Goal: Task Accomplishment & Management: Manage account settings

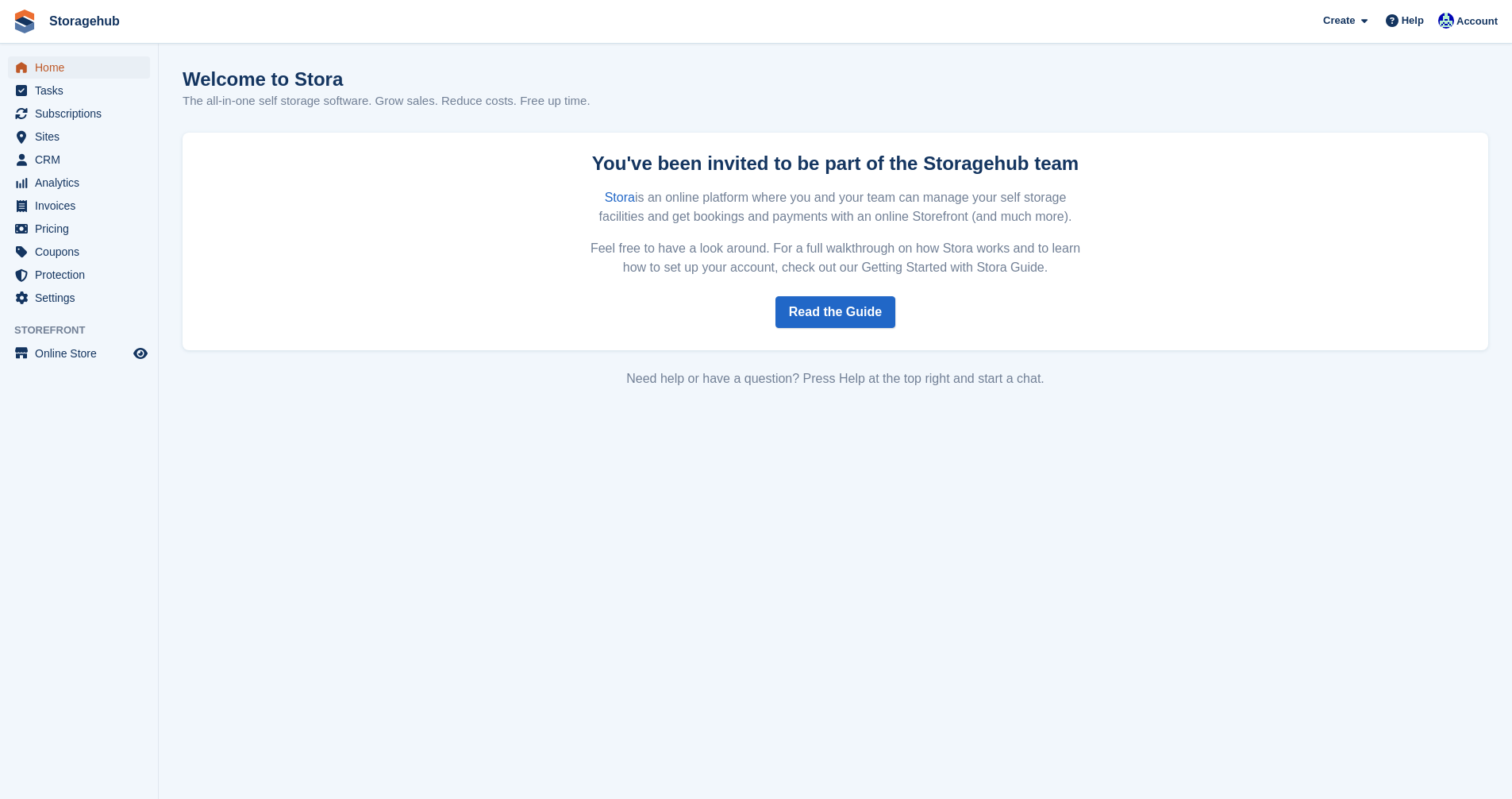
click at [53, 58] on span "Home" at bounding box center [82, 67] width 95 height 22
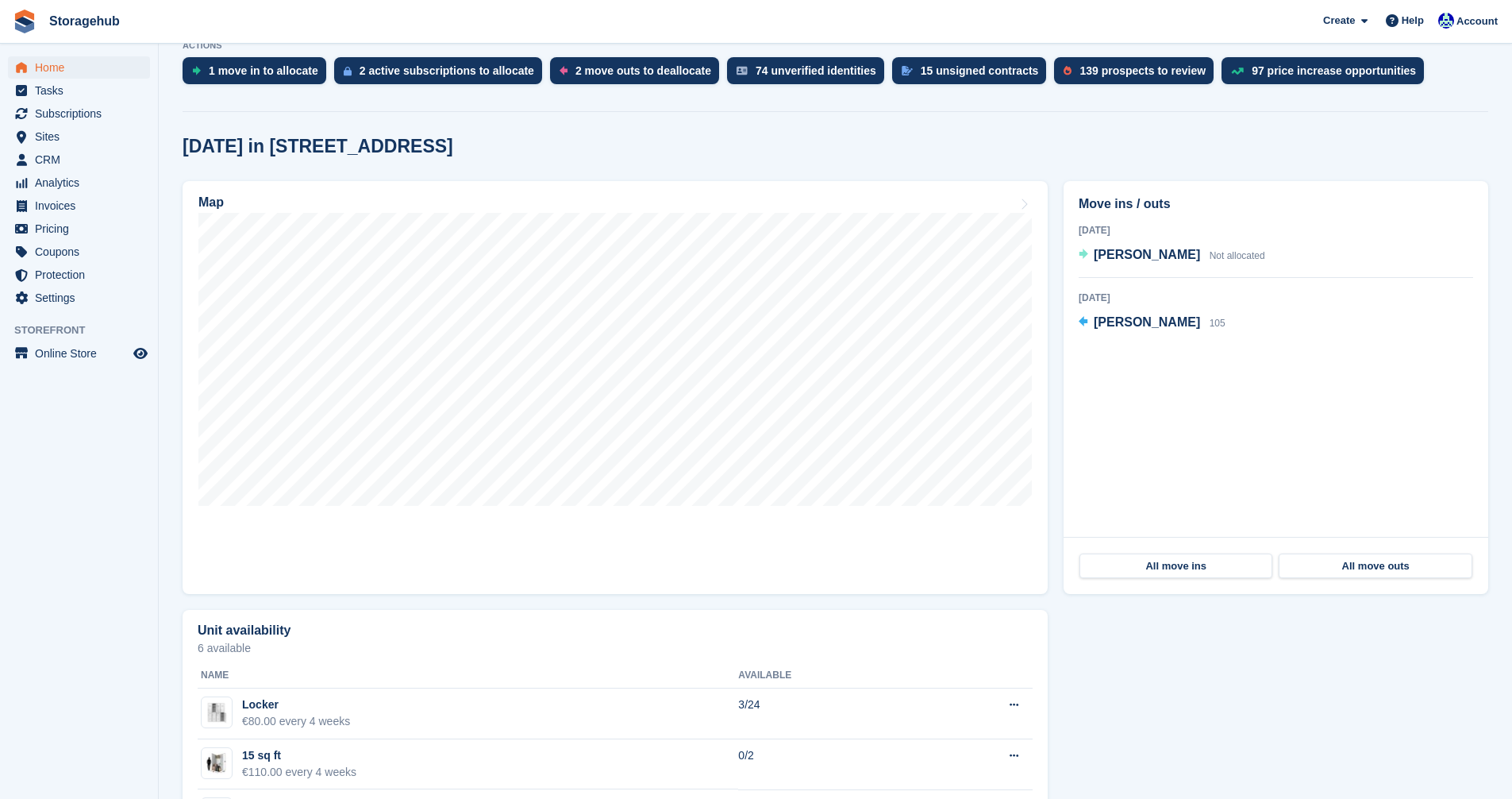
scroll to position [476, 0]
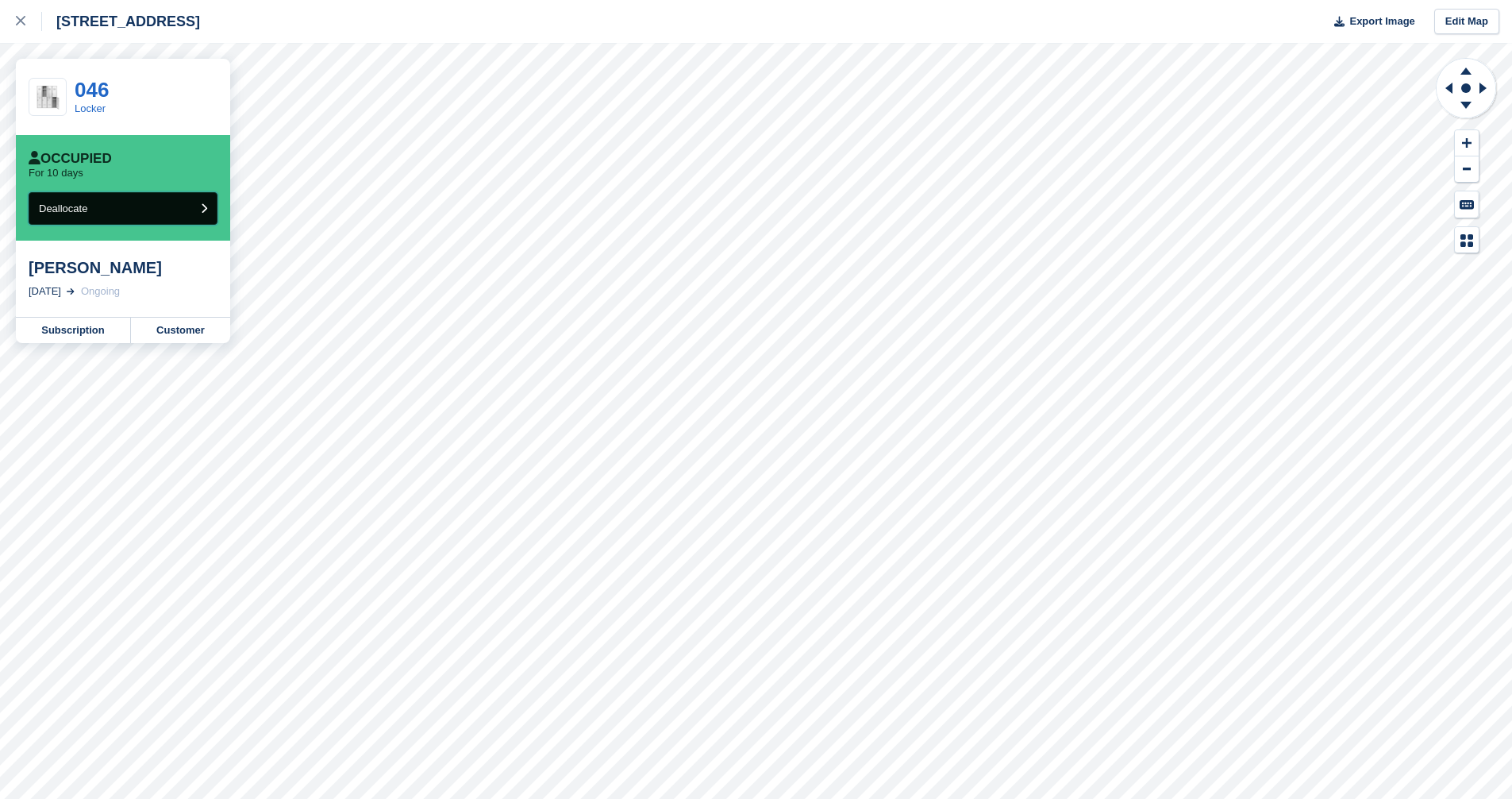
click at [207, 216] on button "Deallocate" at bounding box center [123, 208] width 189 height 32
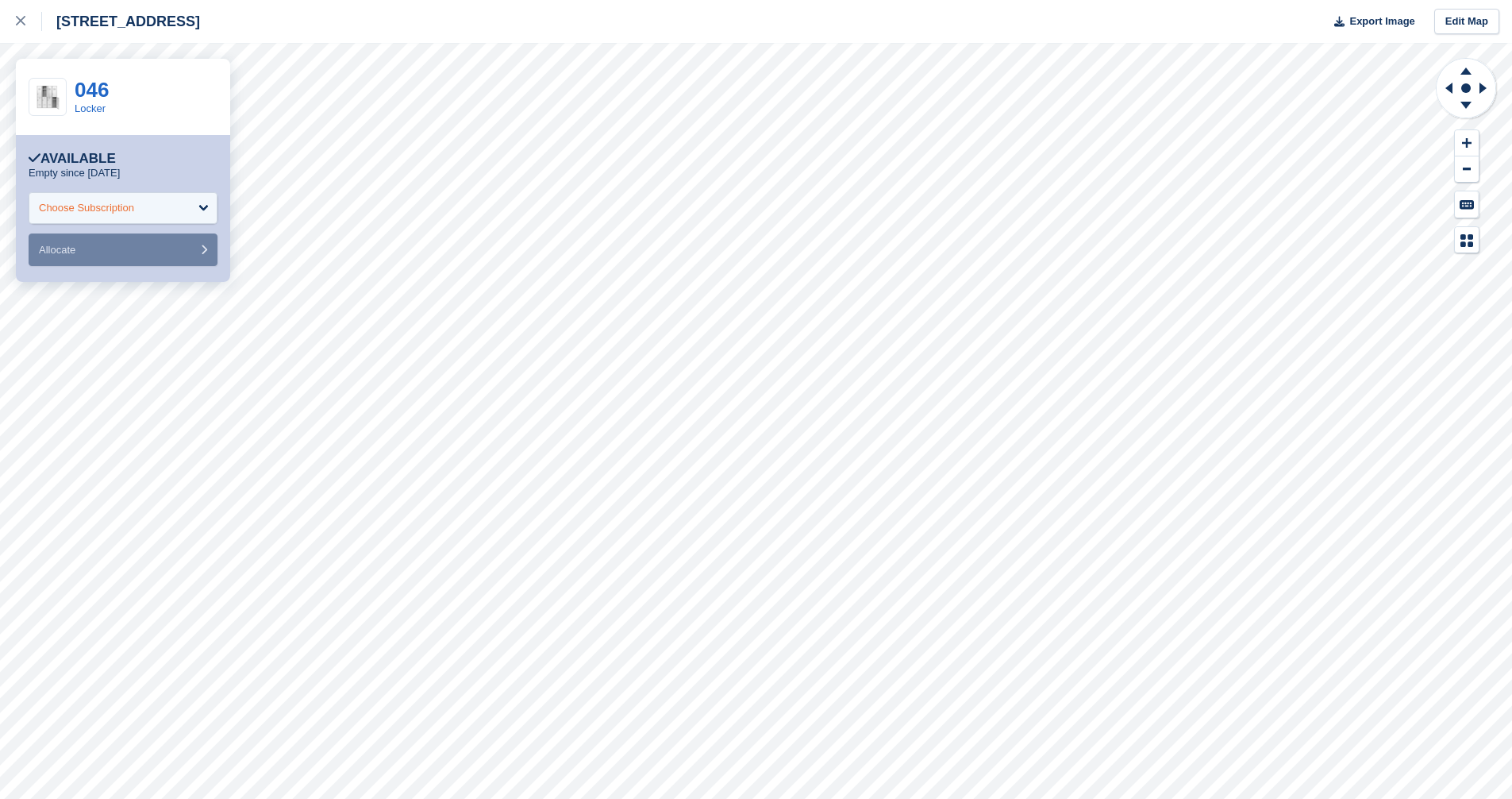
click at [201, 215] on div "Choose Subscription" at bounding box center [123, 208] width 189 height 32
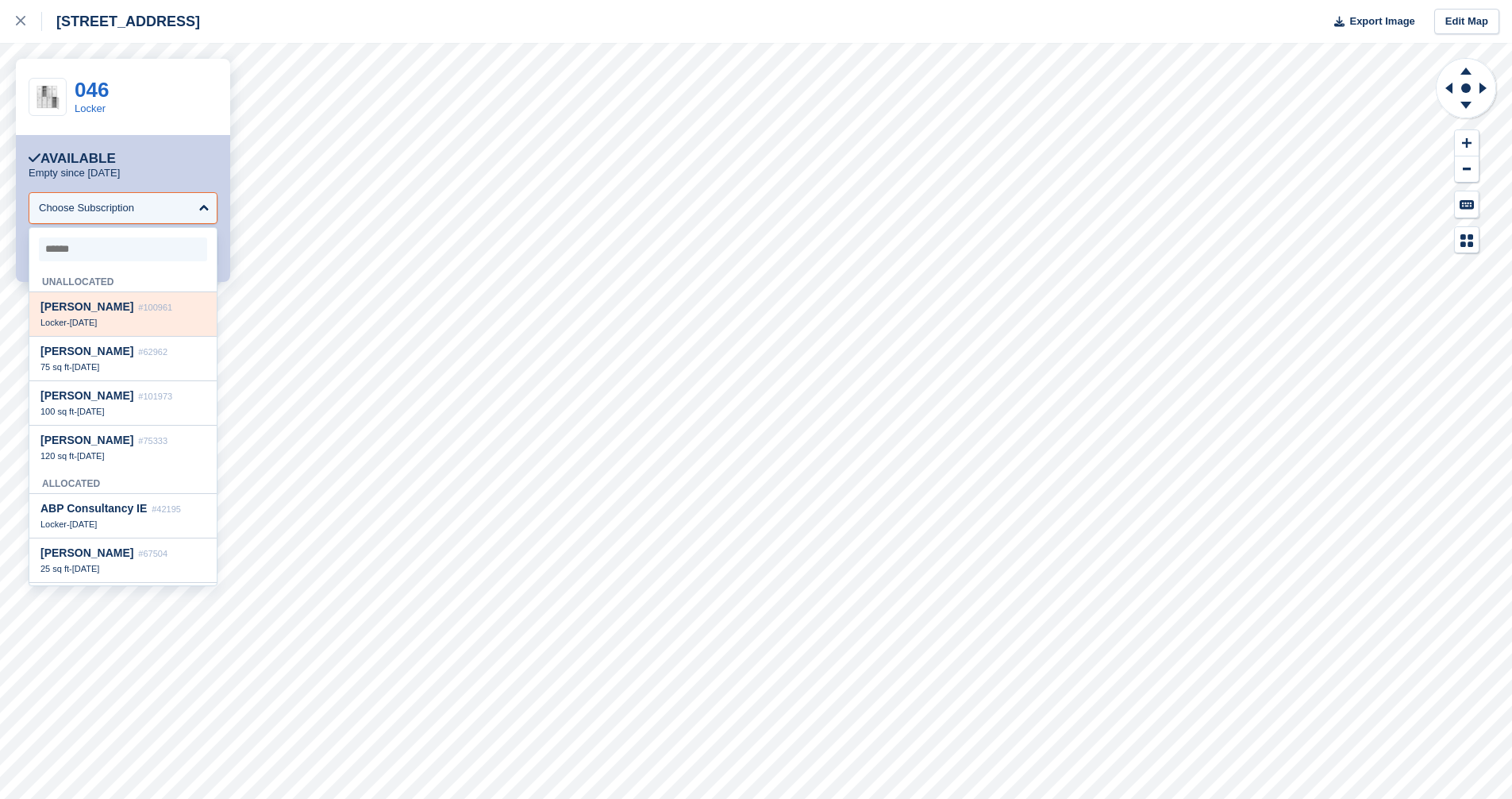
click at [118, 317] on div "[PERSON_NAME] #100961 Locker - [DATE]" at bounding box center [123, 314] width 187 height 45
select select "******"
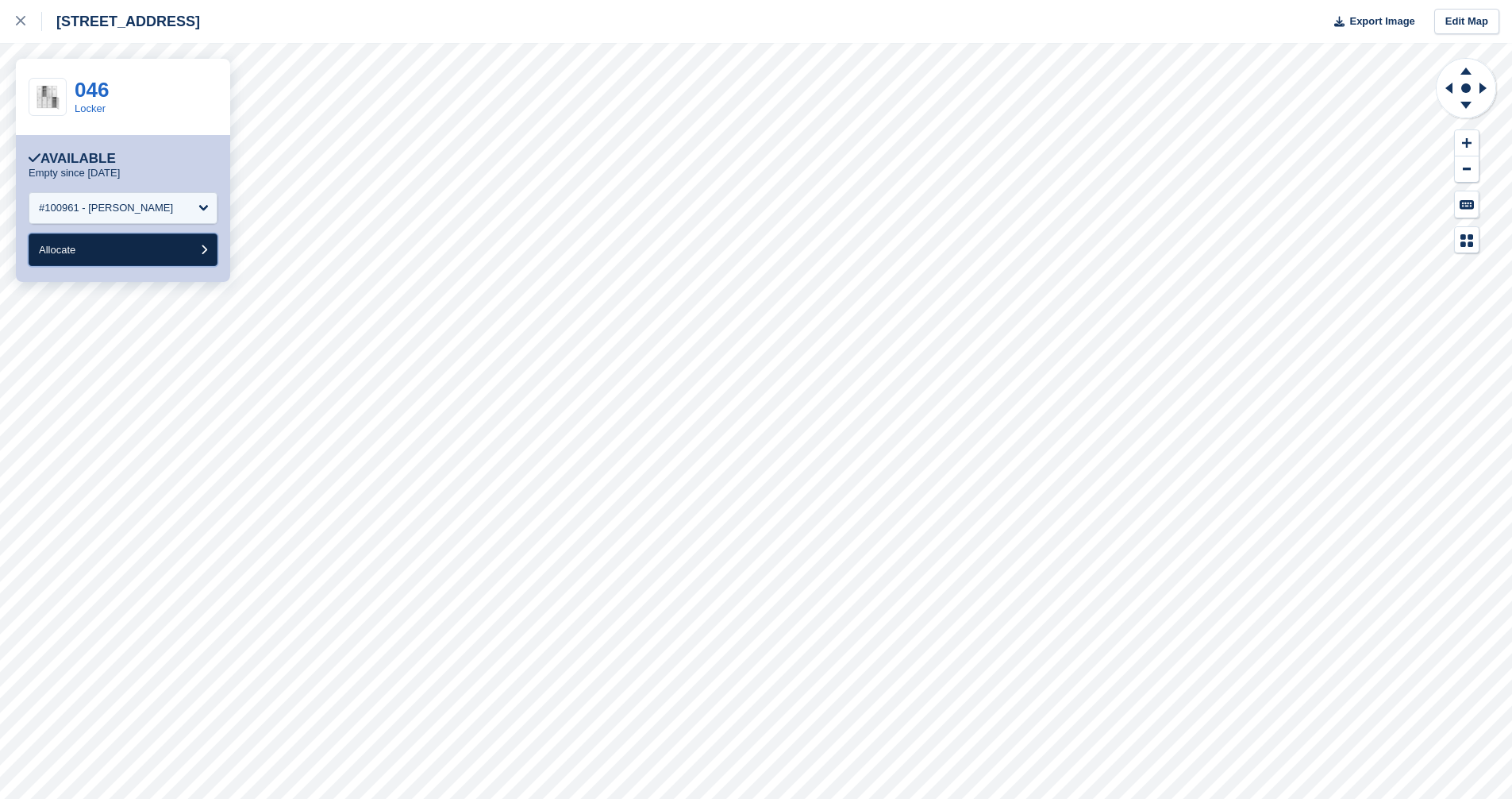
click at [157, 255] on button "Allocate" at bounding box center [123, 249] width 189 height 32
